Goal: Transaction & Acquisition: Purchase product/service

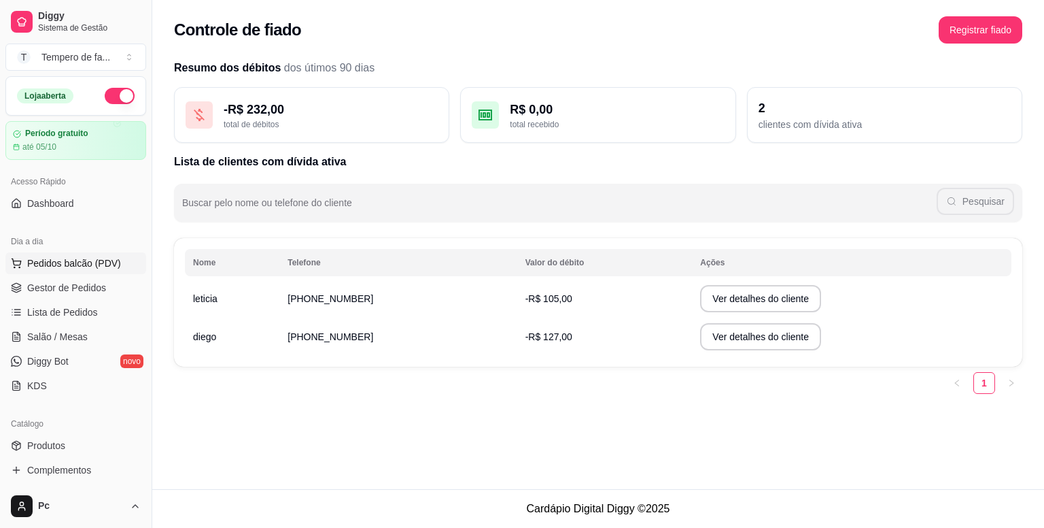
click at [99, 258] on span "Pedidos balcão (PDV)" at bounding box center [74, 263] width 94 height 14
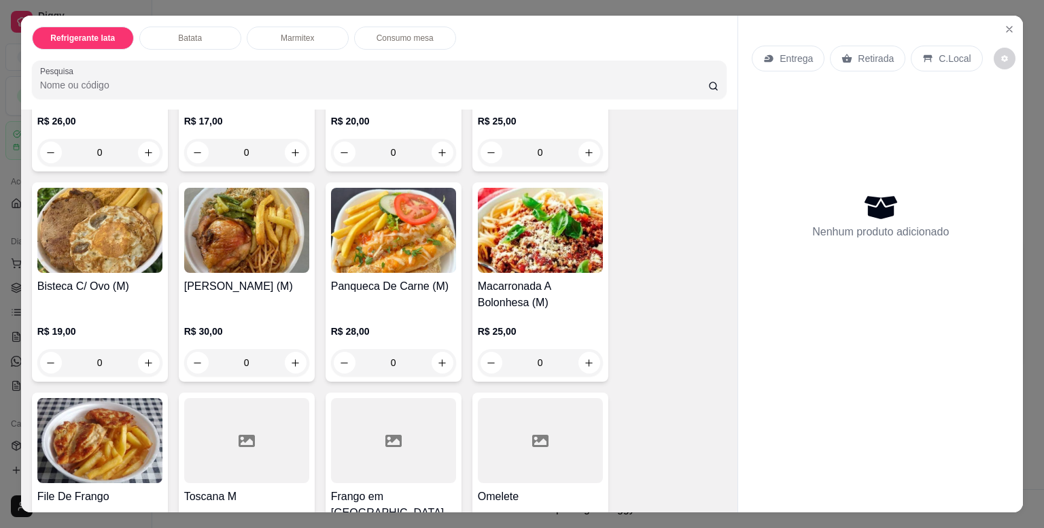
scroll to position [1224, 0]
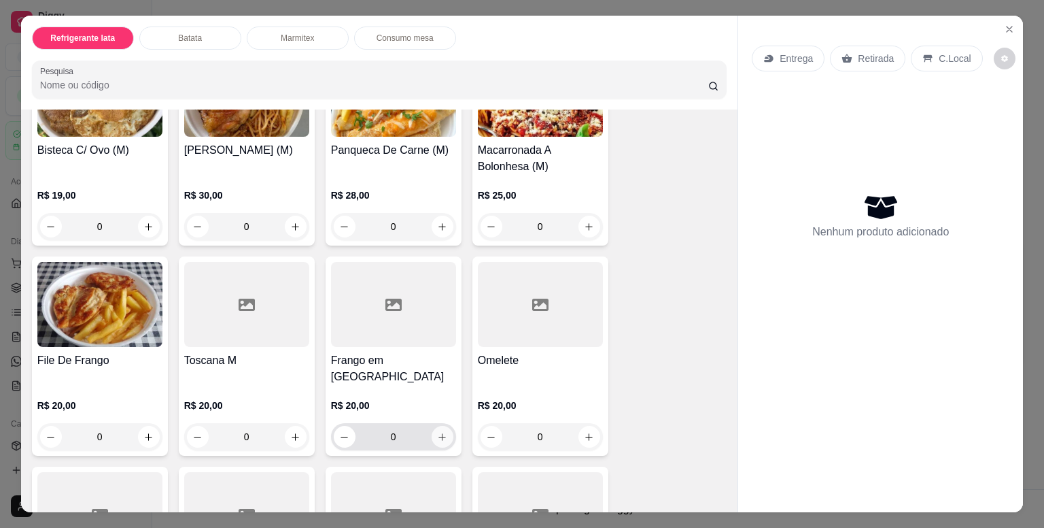
click at [439, 432] on icon "increase-product-quantity" at bounding box center [442, 437] width 10 height 10
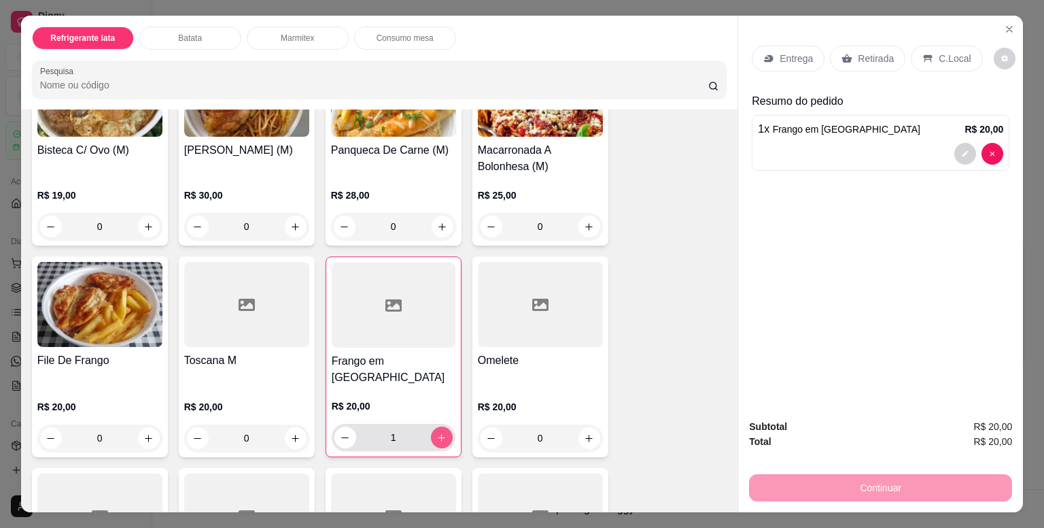
type input "1"
click at [781, 61] on div "Entrega" at bounding box center [788, 59] width 73 height 26
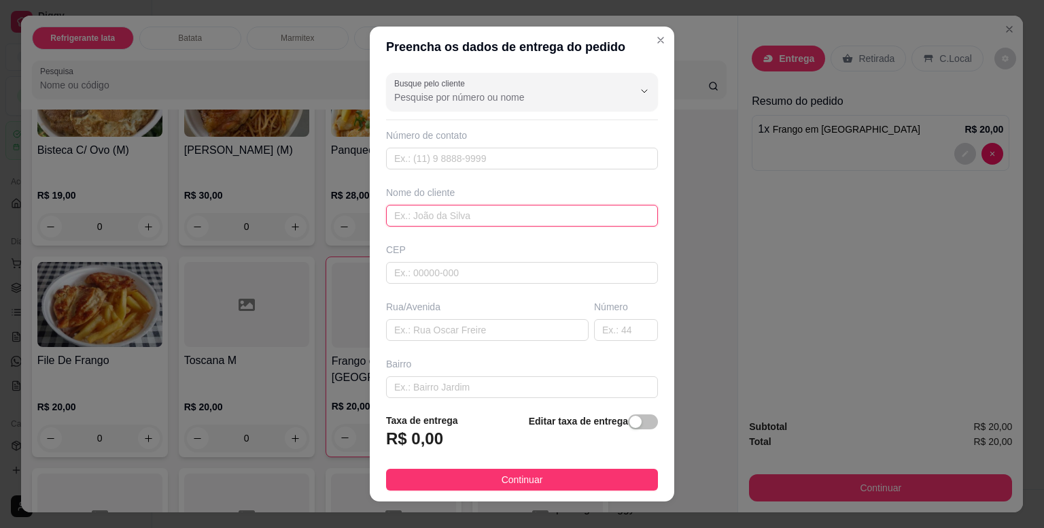
click at [443, 219] on input "text" at bounding box center [522, 216] width 272 height 22
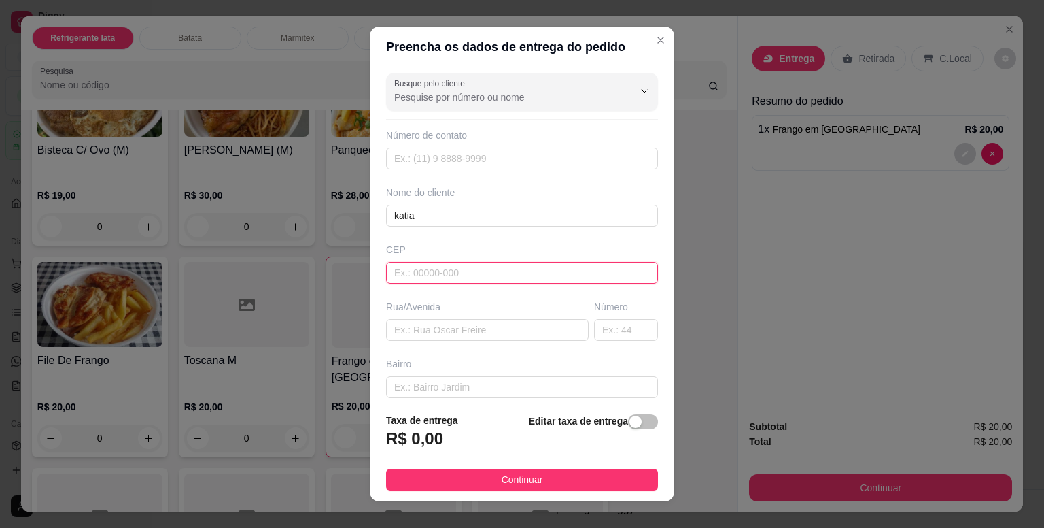
click at [443, 271] on input "text" at bounding box center [522, 273] width 272 height 22
click at [432, 215] on input "katia" at bounding box center [522, 216] width 272 height 22
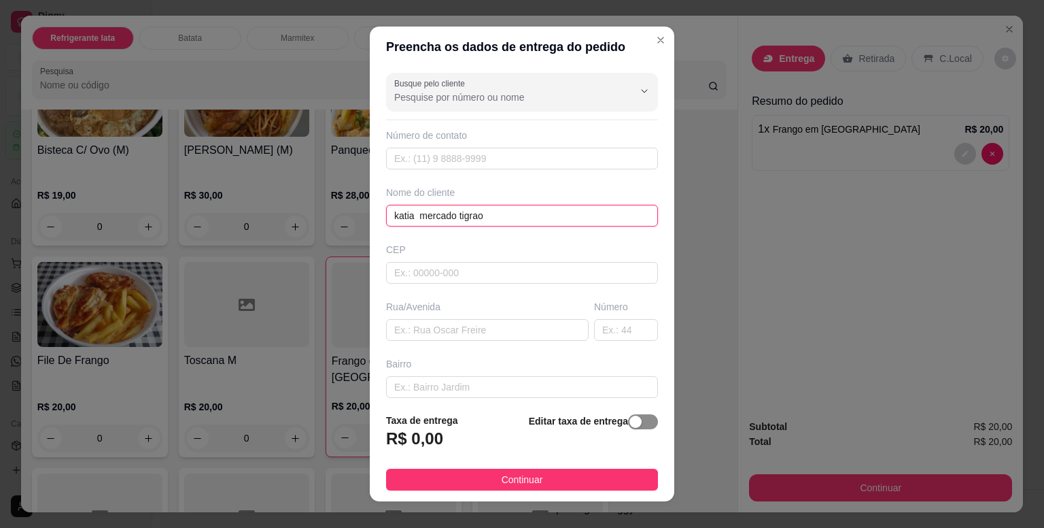
type input "katia mercado tigrao"
click at [632, 426] on span "button" at bounding box center [643, 421] width 30 height 15
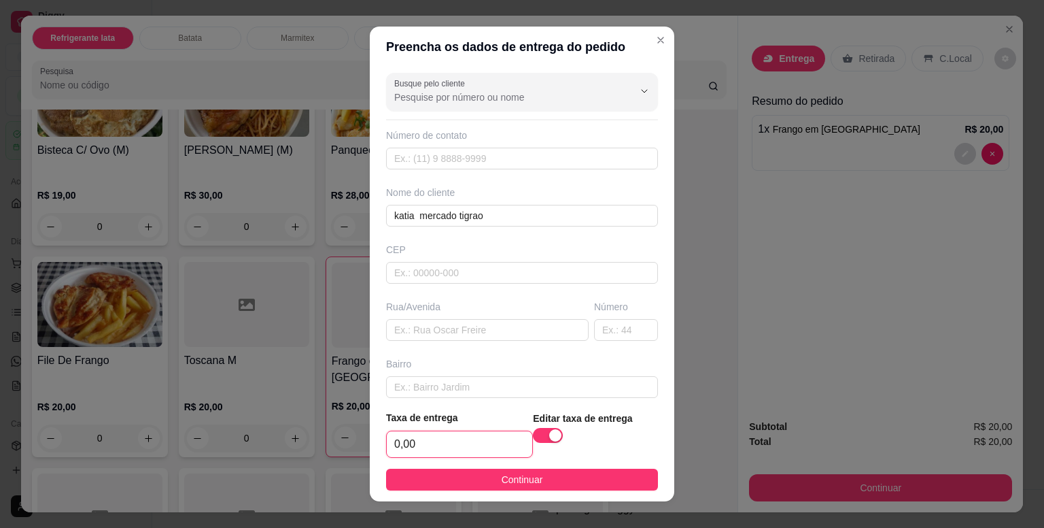
click at [461, 447] on input "0,00" at bounding box center [460, 444] width 146 height 26
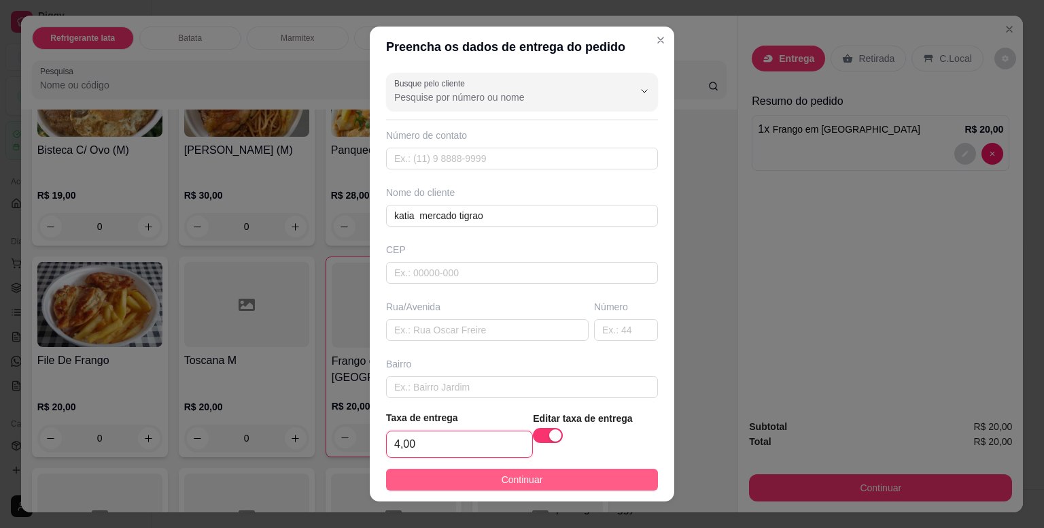
type input "4,00"
click at [533, 481] on button "Continuar" at bounding box center [522, 480] width 272 height 22
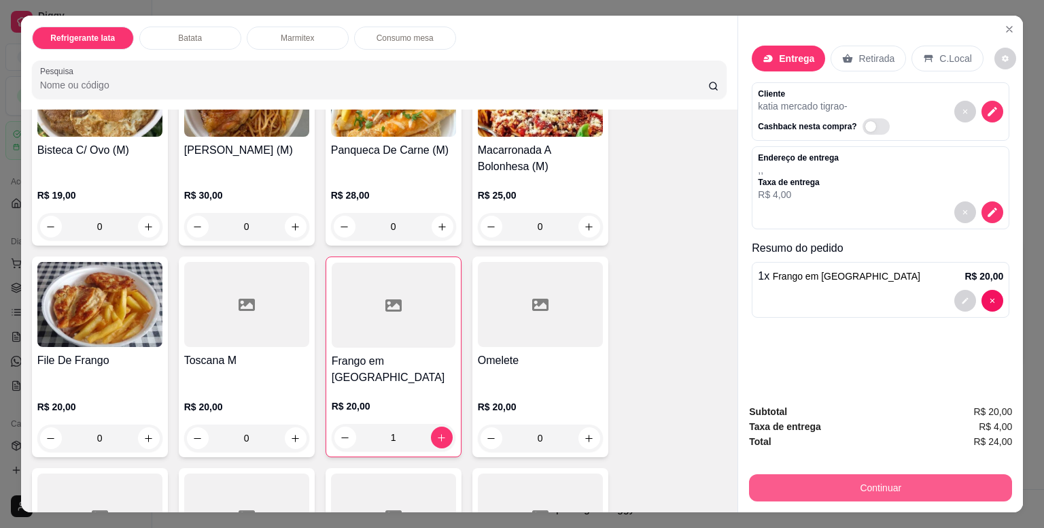
click at [908, 479] on button "Continuar" at bounding box center [880, 487] width 263 height 27
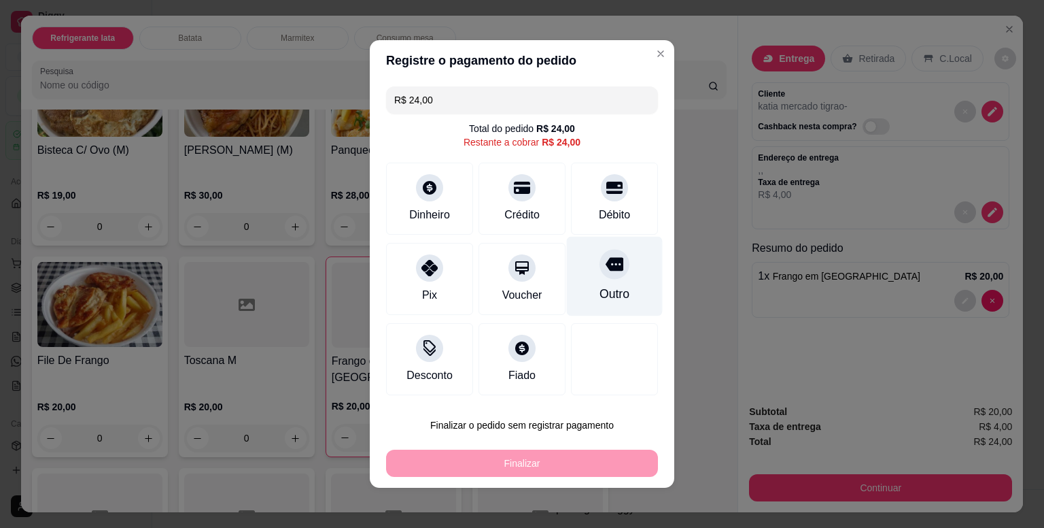
click at [600, 294] on div "Outro" at bounding box center [615, 294] width 30 height 18
type input "R$ 0,00"
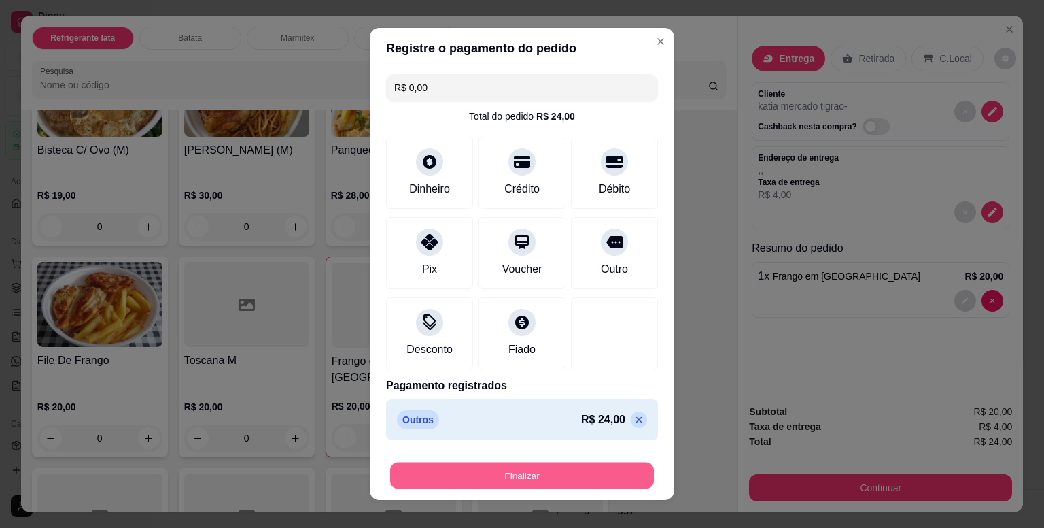
click at [525, 474] on button "Finalizar" at bounding box center [522, 475] width 264 height 27
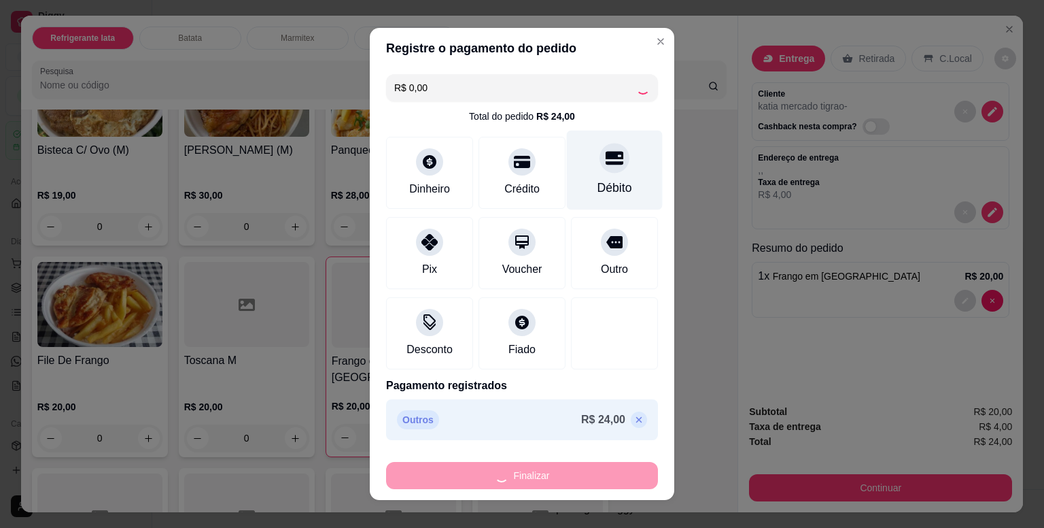
type input "0"
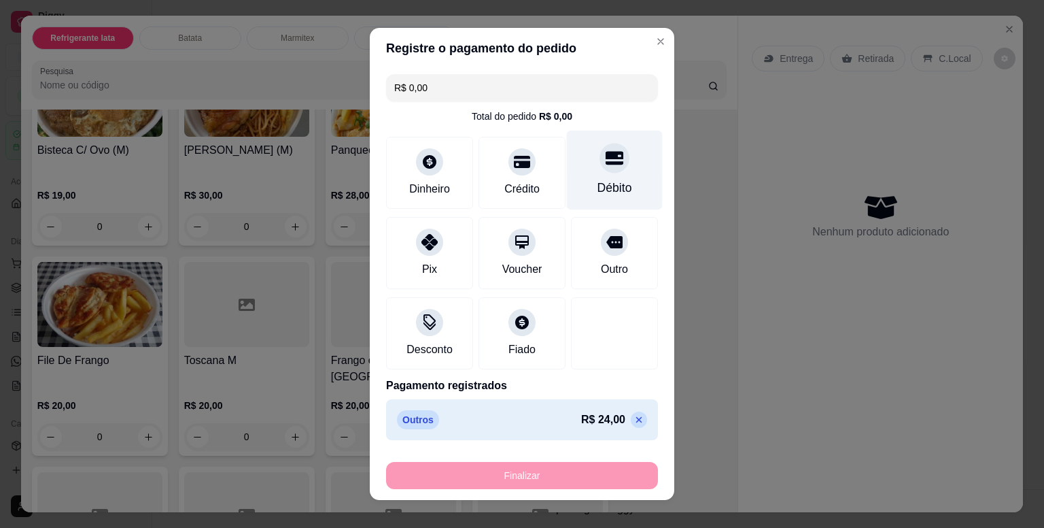
type input "-R$ 24,00"
